Goal: Find specific page/section: Find specific page/section

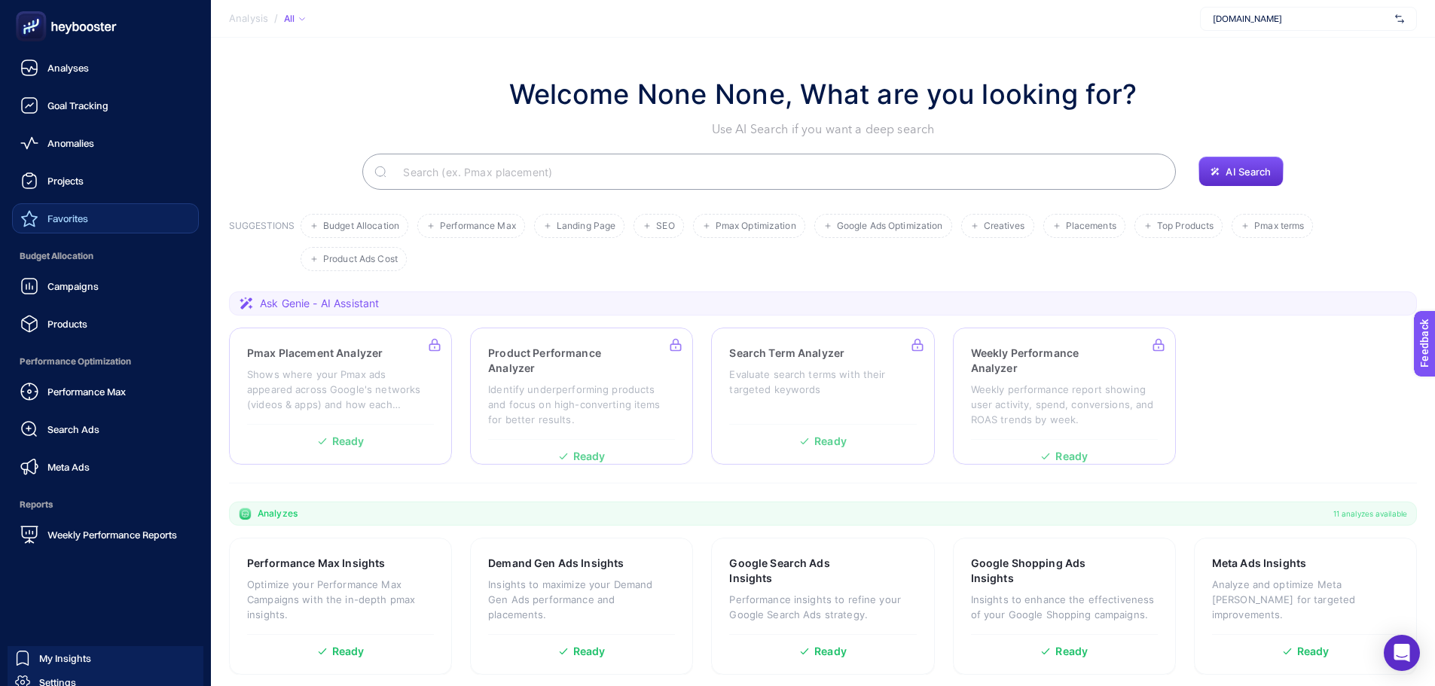
click at [103, 209] on link "Favorites" at bounding box center [105, 218] width 187 height 30
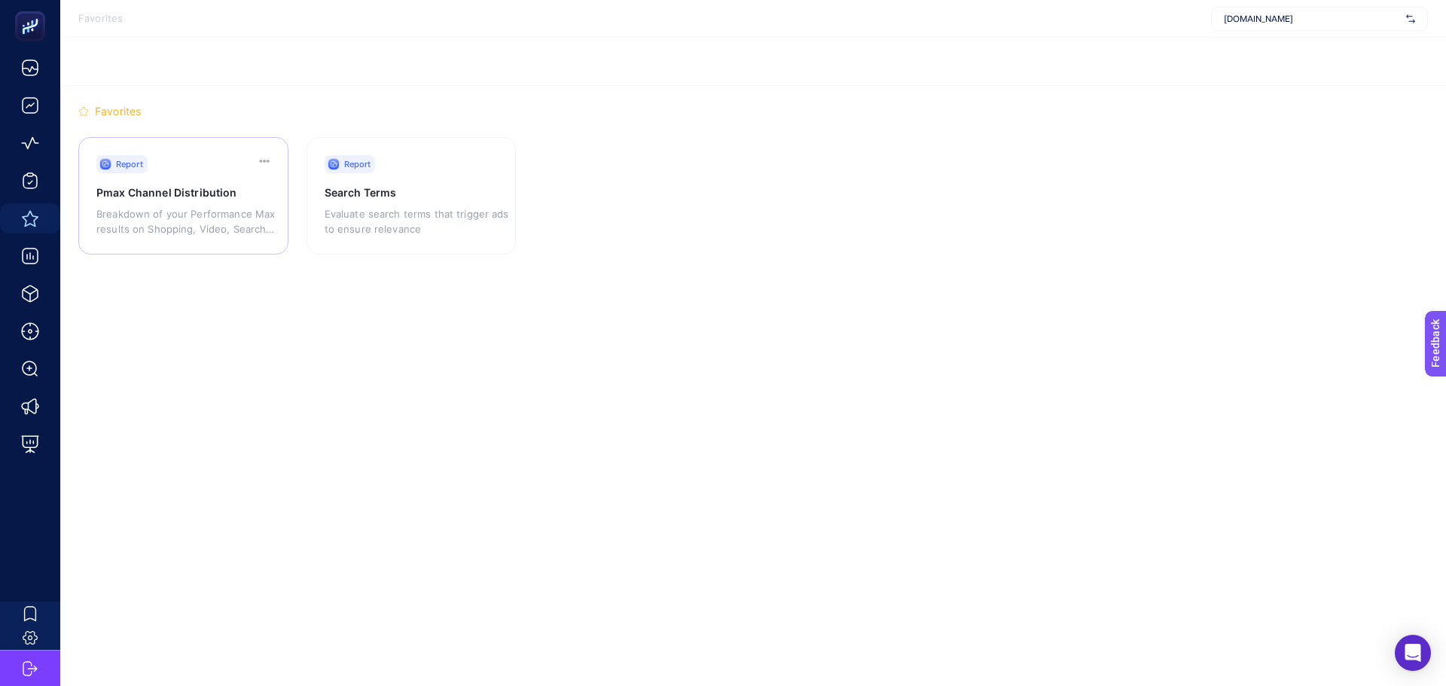
click at [213, 197] on h3 "Pmax Channel Distribution" at bounding box center [182, 192] width 172 height 15
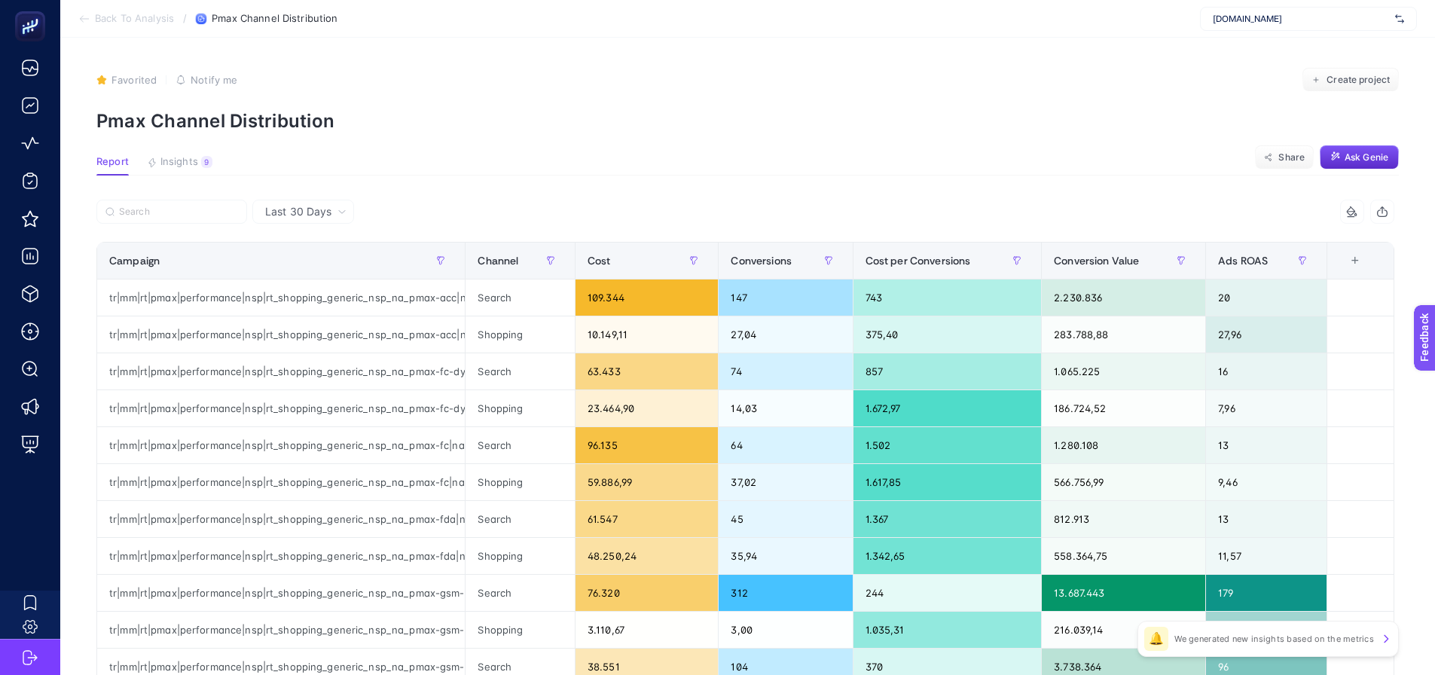
drag, startPoint x: 145, startPoint y: 197, endPoint x: 154, endPoint y: 210, distance: 15.2
click at [145, 198] on article "Favorited true Notify me Create project Pmax Channel Distribution Report Insigh…" at bounding box center [747, 626] width 1374 height 1177
click at [154, 211] on input "Search" at bounding box center [178, 211] width 119 height 11
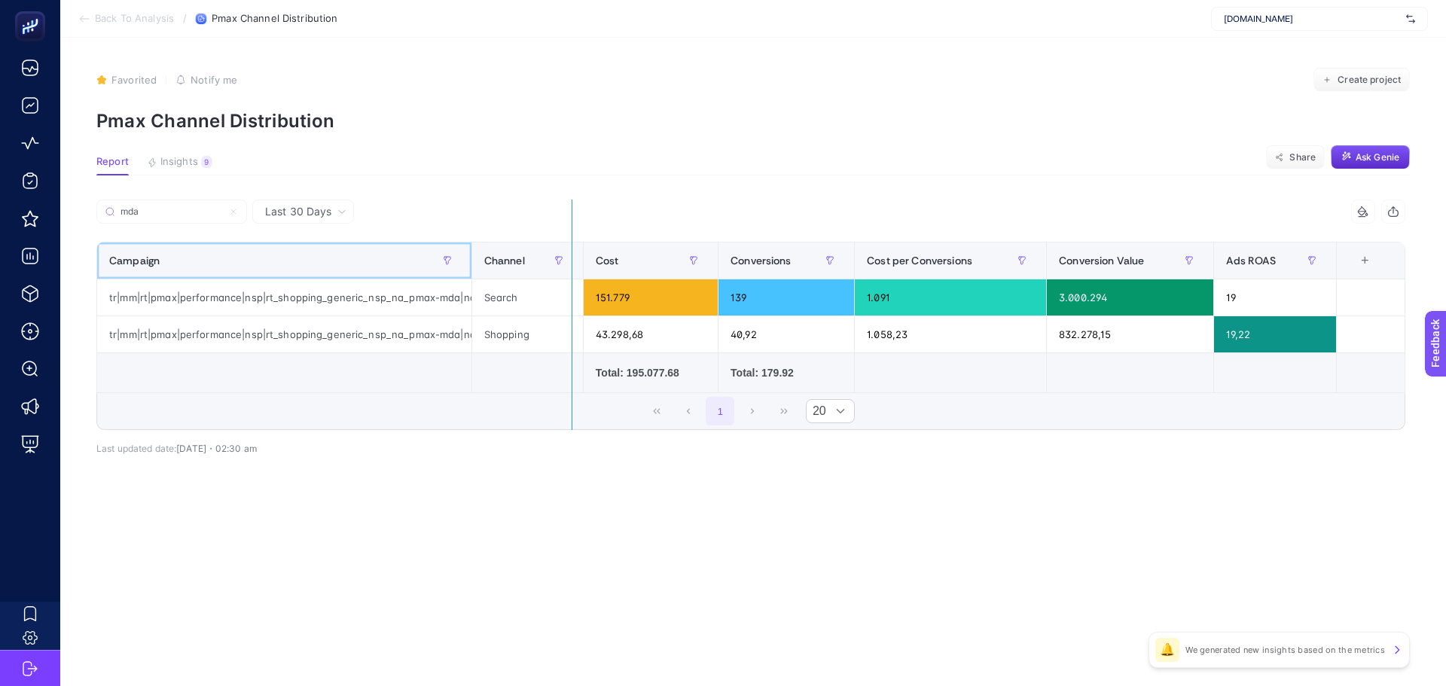
drag, startPoint x: 472, startPoint y: 267, endPoint x: 583, endPoint y: 282, distance: 111.7
click at [583, 282] on div "mda 5 items selected Campaign Channel Cost Conversions Cost per Conversions Con…" at bounding box center [750, 315] width 1309 height 230
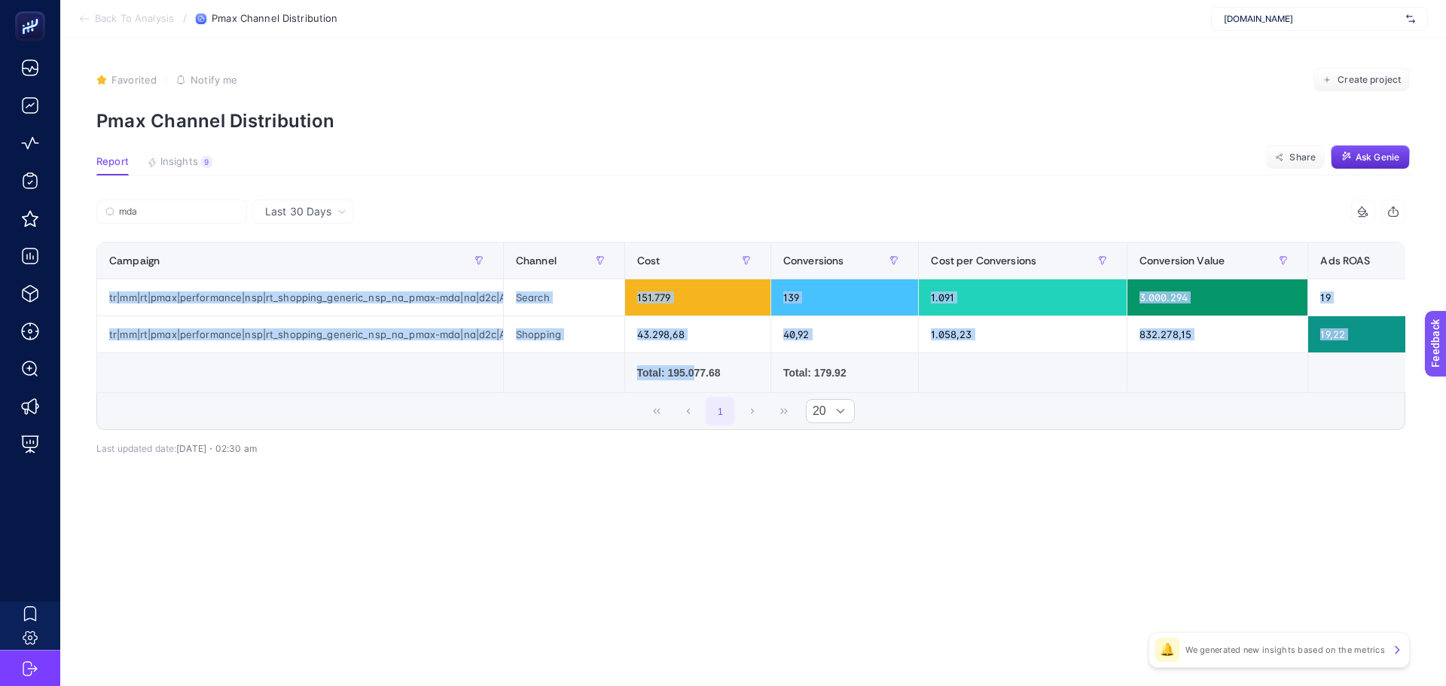
drag, startPoint x: 690, startPoint y: 375, endPoint x: 468, endPoint y: 404, distance: 224.1
click at [470, 400] on div "mda 5 items selected Campaign Channel Cost Conversions Cost per Conversions Con…" at bounding box center [750, 315] width 1309 height 230
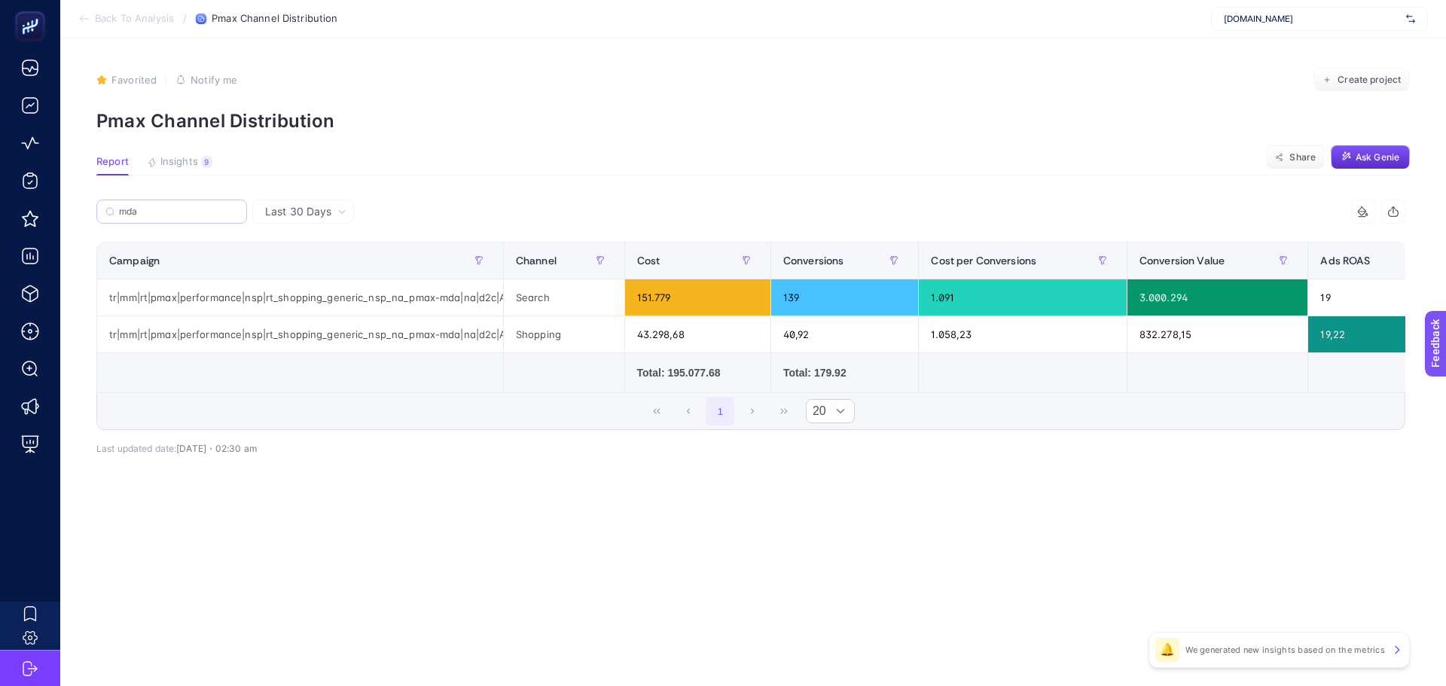
click at [200, 202] on label "mda" at bounding box center [171, 212] width 151 height 24
click at [200, 206] on input "mda" at bounding box center [178, 211] width 119 height 11
click at [200, 202] on label "mda" at bounding box center [171, 212] width 151 height 24
click at [200, 206] on input "mda" at bounding box center [171, 211] width 102 height 11
click at [173, 222] on label "mda" at bounding box center [171, 212] width 151 height 24
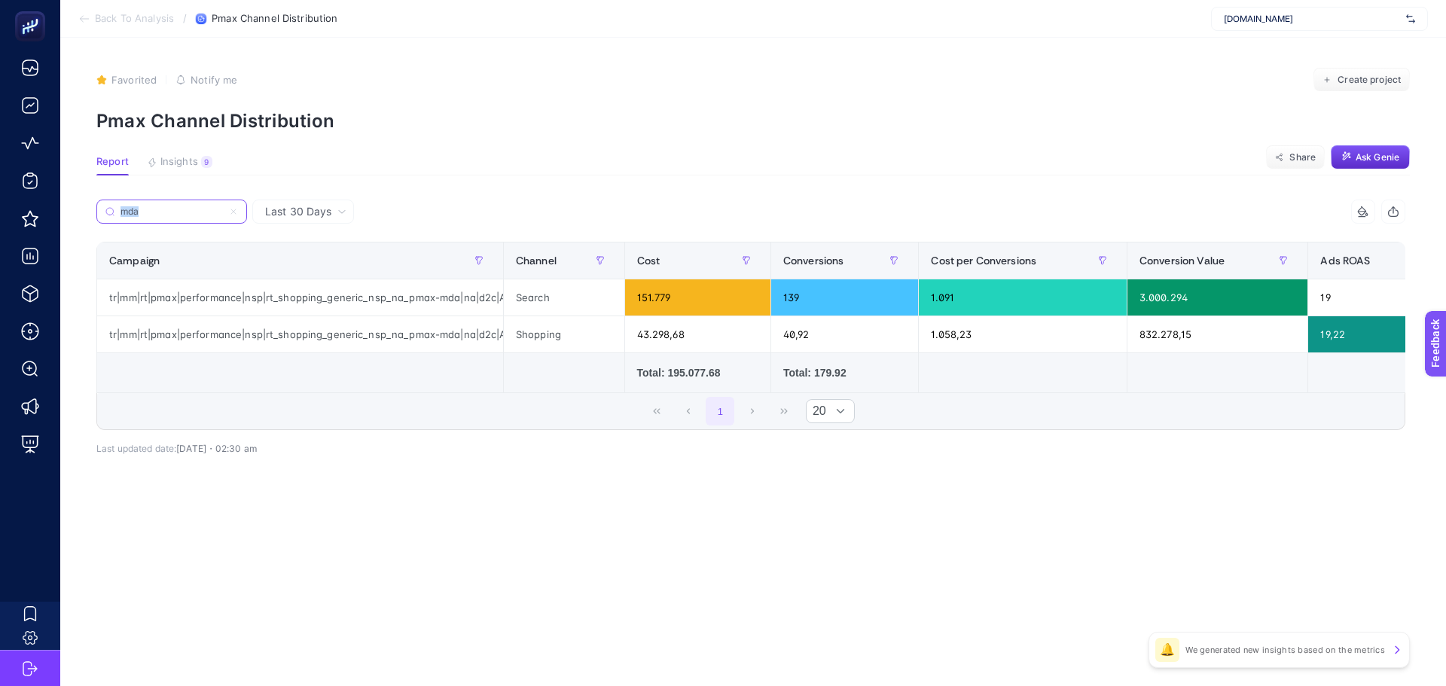
click at [173, 218] on input "mda" at bounding box center [171, 211] width 102 height 11
click at [172, 222] on label "mda" at bounding box center [171, 212] width 151 height 24
click at [172, 218] on input "mda" at bounding box center [171, 211] width 102 height 11
click at [167, 218] on label "mda" at bounding box center [171, 212] width 151 height 24
click at [167, 218] on input "mda" at bounding box center [171, 211] width 102 height 11
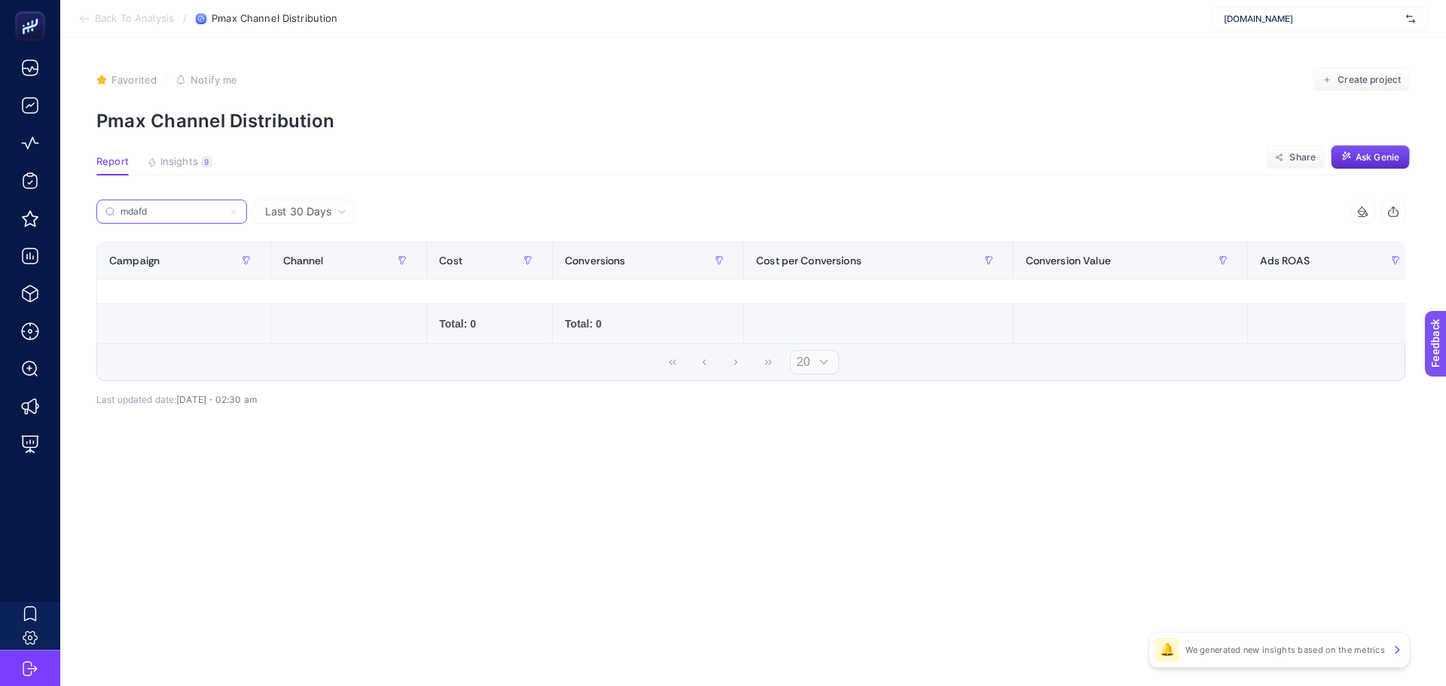
click at [216, 211] on input "mdafd" at bounding box center [171, 211] width 102 height 11
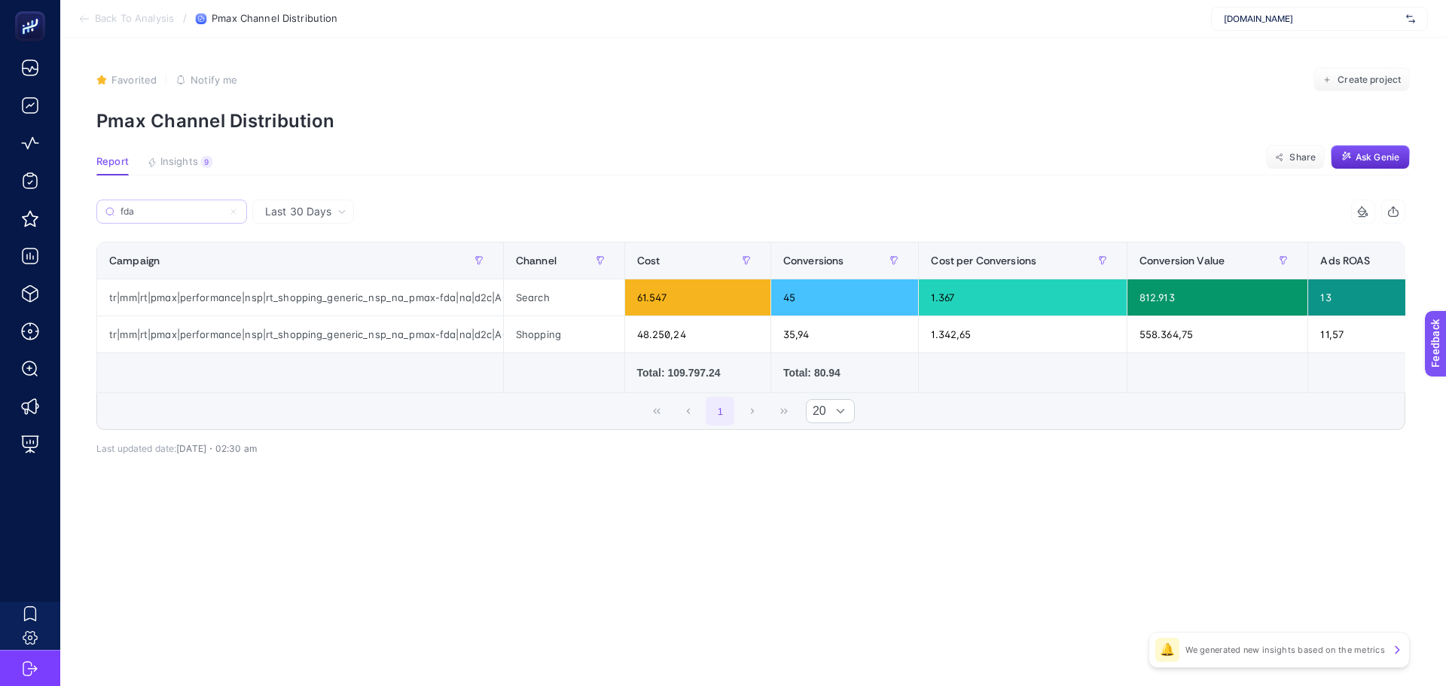
click at [169, 202] on label "fda" at bounding box center [171, 212] width 151 height 24
click at [169, 206] on input "fda" at bounding box center [171, 211] width 102 height 11
click at [162, 209] on input "fda" at bounding box center [171, 211] width 102 height 11
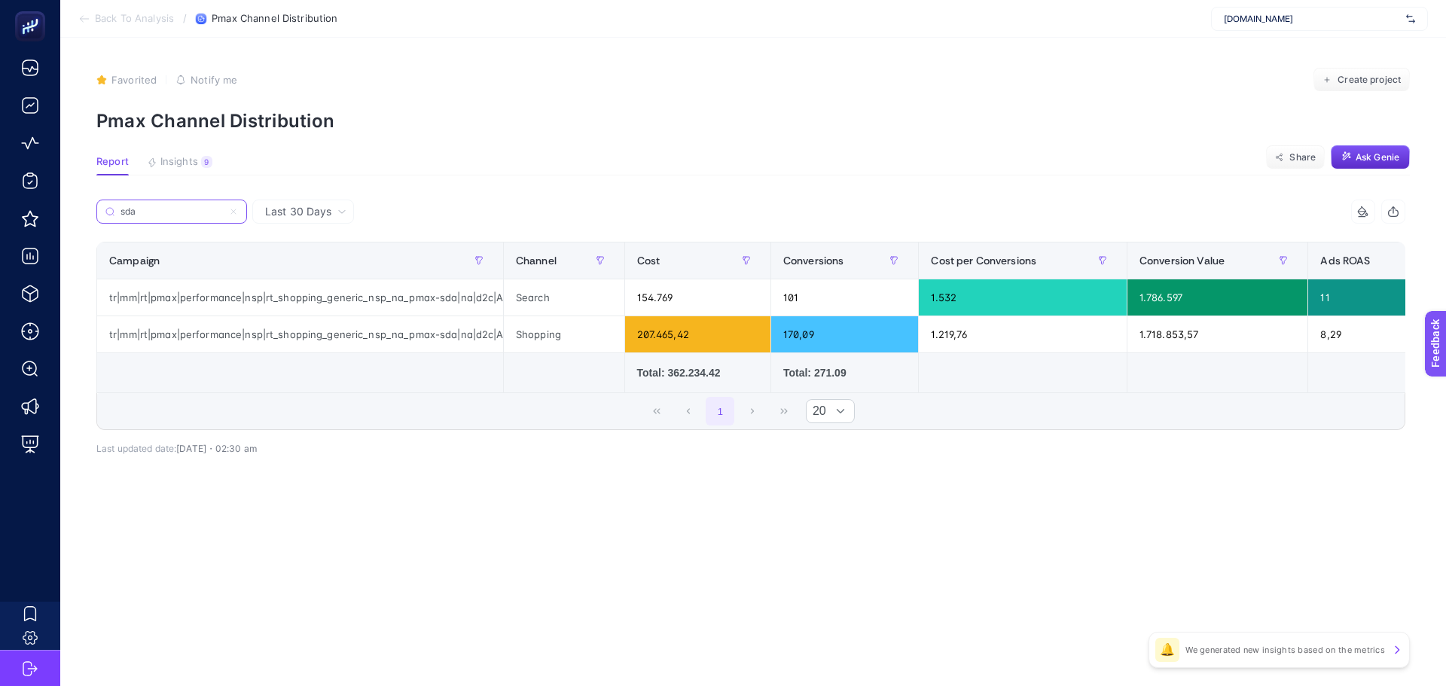
type input "sda"
drag, startPoint x: 505, startPoint y: 264, endPoint x: 635, endPoint y: 388, distance: 179.5
click at [636, 386] on table "Campaign Channel Cost Conversions Cost per Conversions Conversion Value Ads ROA…" at bounding box center [806, 317] width 1420 height 151
drag, startPoint x: 502, startPoint y: 257, endPoint x: 702, endPoint y: 291, distance: 202.6
click at [702, 291] on div "sda 5 items selected Campaign Channel Cost Conversions Cost per Conversions Con…" at bounding box center [750, 315] width 1309 height 230
